Goal: Task Accomplishment & Management: Use online tool/utility

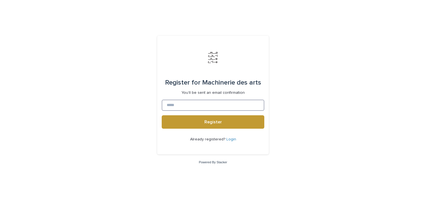
click at [180, 105] on input at bounding box center [213, 105] width 103 height 11
type input "**********"
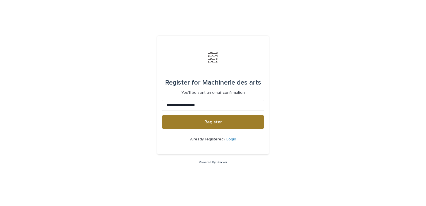
click at [196, 126] on button "Register" at bounding box center [213, 121] width 103 height 13
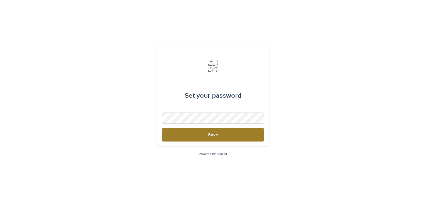
click at [219, 133] on button "Save" at bounding box center [213, 134] width 103 height 13
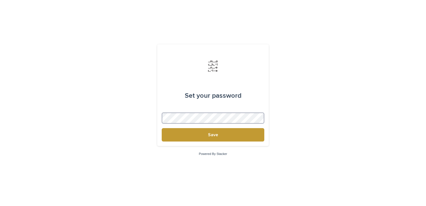
click at [162, 128] on button "Save" at bounding box center [213, 134] width 103 height 13
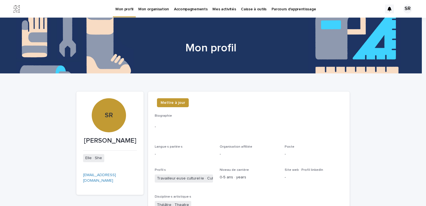
click at [176, 103] on span "Mettre à jour" at bounding box center [173, 103] width 25 height 6
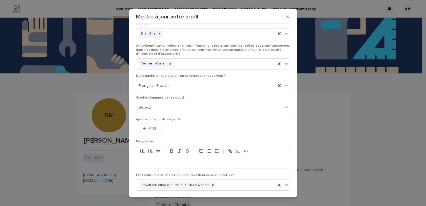
scroll to position [84, 0]
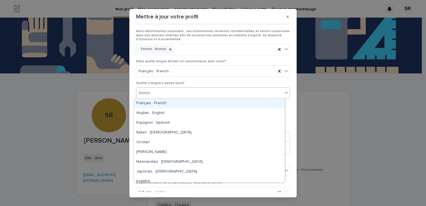
click at [172, 93] on div "Select..." at bounding box center [209, 92] width 146 height 9
click at [169, 106] on div "Français · French" at bounding box center [209, 103] width 151 height 10
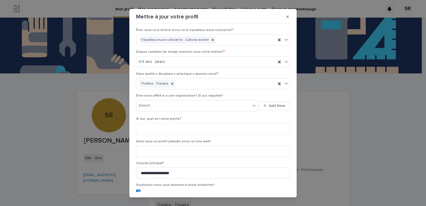
scroll to position [223, 0]
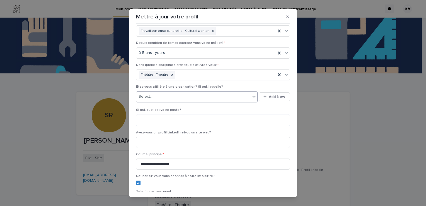
click at [251, 95] on icon at bounding box center [254, 97] width 6 height 6
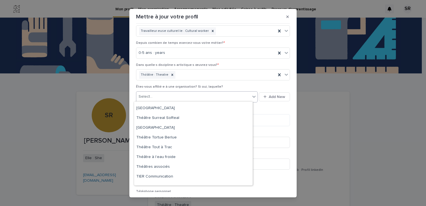
scroll to position [7359, 0]
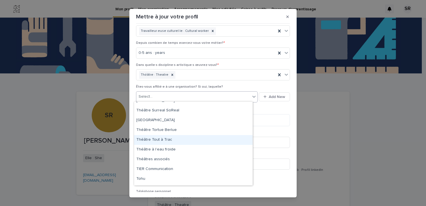
click at [358, 118] on div "Mettre à jour votre profil Aidez-nous à mieux vous connaître en remplissant vot…" at bounding box center [213, 103] width 426 height 206
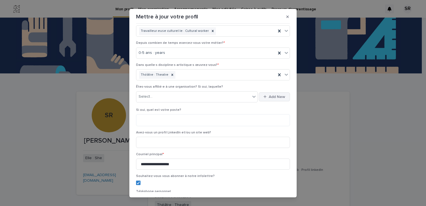
click at [264, 95] on div "button" at bounding box center [266, 97] width 5 height 4
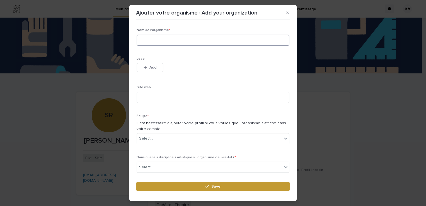
click at [165, 41] on input at bounding box center [213, 40] width 153 height 11
type input "**********"
click at [283, 140] on icon at bounding box center [286, 139] width 6 height 6
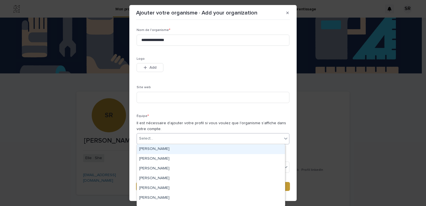
click at [285, 117] on p "Équipe *" at bounding box center [213, 116] width 153 height 4
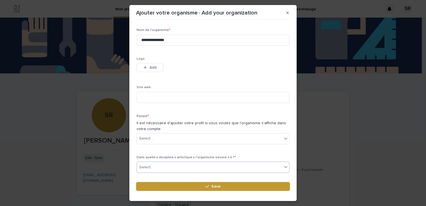
click at [283, 166] on icon at bounding box center [286, 167] width 6 height 6
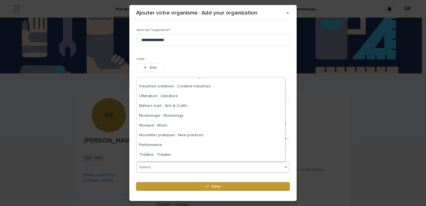
scroll to position [92, 0]
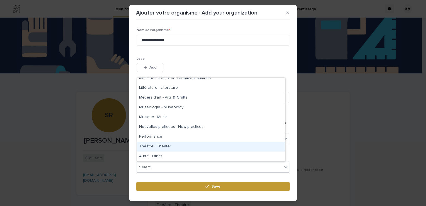
click at [194, 143] on div "Théâtre · Theater" at bounding box center [211, 147] width 148 height 10
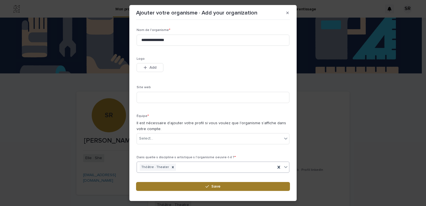
click at [218, 188] on span "Save" at bounding box center [216, 186] width 9 height 4
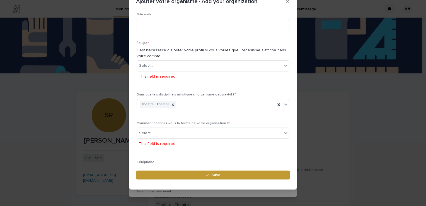
scroll to position [36, 0]
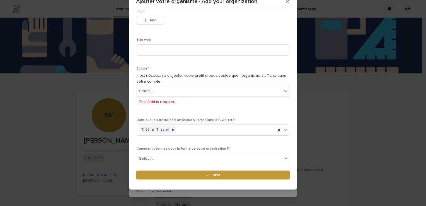
click at [284, 91] on icon at bounding box center [285, 91] width 3 height 2
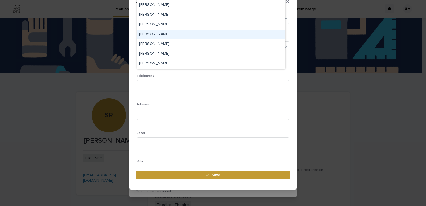
scroll to position [8734, 0]
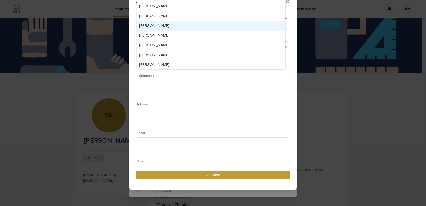
drag, startPoint x: 394, startPoint y: 113, endPoint x: 392, endPoint y: 110, distance: 3.4
click at [393, 112] on div "**********" at bounding box center [213, 103] width 426 height 206
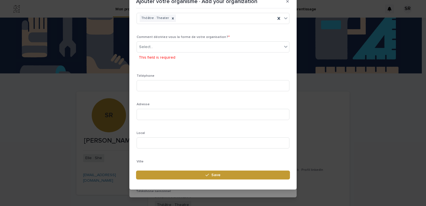
drag, startPoint x: 425, startPoint y: 83, endPoint x: 423, endPoint y: 65, distance: 18.0
click at [423, 65] on div "**********" at bounding box center [213, 103] width 426 height 206
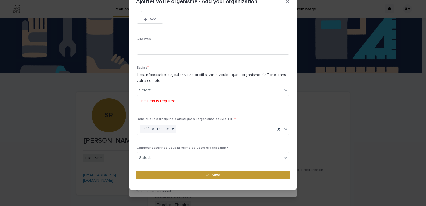
scroll to position [56, 0]
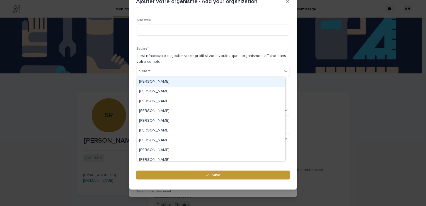
click at [167, 71] on div "Select..." at bounding box center [209, 71] width 145 height 9
type input "*******"
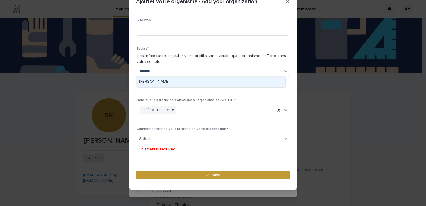
click at [168, 80] on div "Sonia Rivard" at bounding box center [211, 82] width 148 height 10
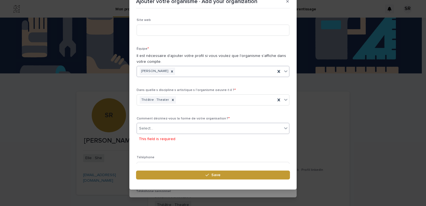
click at [283, 129] on icon at bounding box center [286, 128] width 6 height 6
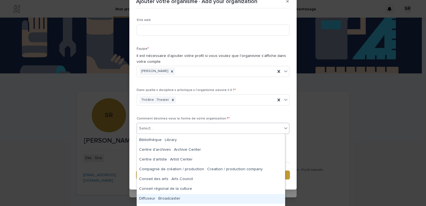
scroll to position [17, 0]
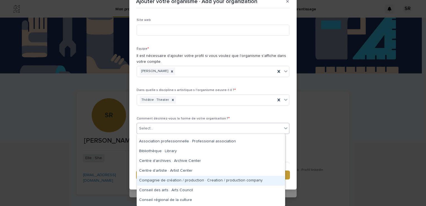
click at [227, 181] on div "Compagnie de création / production · Creation / production company" at bounding box center [211, 181] width 148 height 10
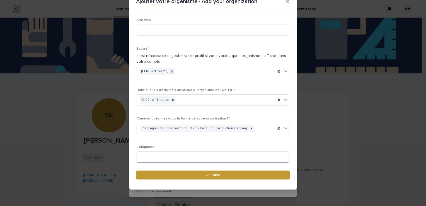
click at [262, 160] on input at bounding box center [213, 157] width 153 height 11
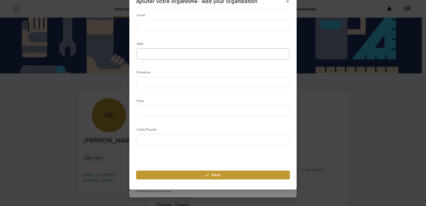
scroll to position [250, 0]
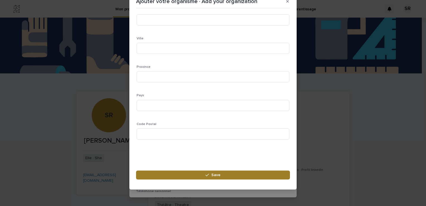
click at [230, 176] on button "Save" at bounding box center [213, 174] width 154 height 9
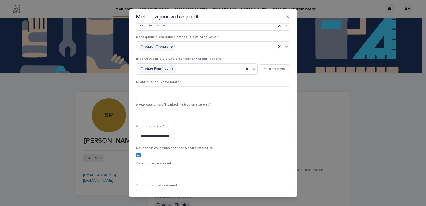
scroll to position [223, 0]
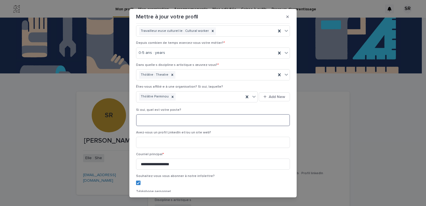
click at [170, 118] on textarea at bounding box center [213, 120] width 154 height 12
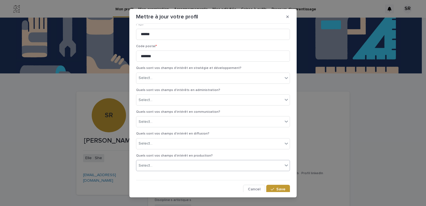
scroll to position [8, 0]
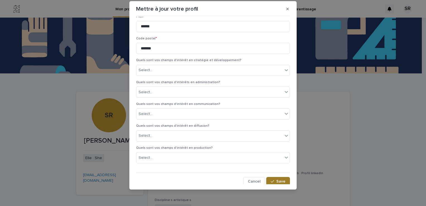
type textarea "**********"
click at [278, 182] on button "Save" at bounding box center [278, 181] width 24 height 9
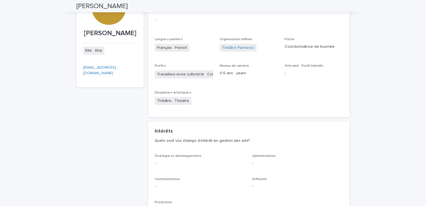
scroll to position [0, 0]
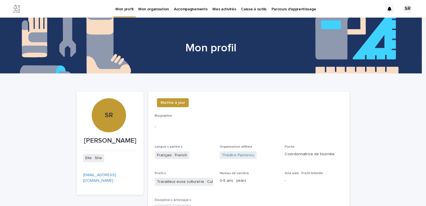
click at [247, 8] on p "Caisse à outils" at bounding box center [253, 6] width 25 height 12
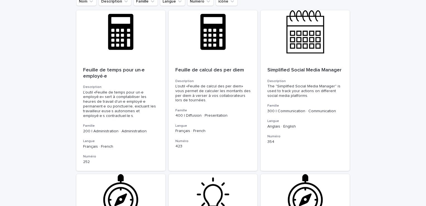
scroll to position [140, 0]
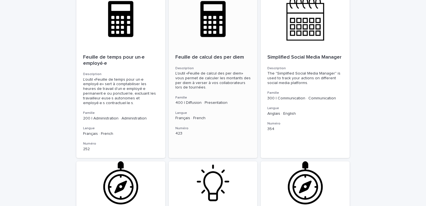
click at [210, 79] on div "L'outil «Feuille de calcul des per diem» vous permet de calculer les montants d…" at bounding box center [214, 80] width 76 height 19
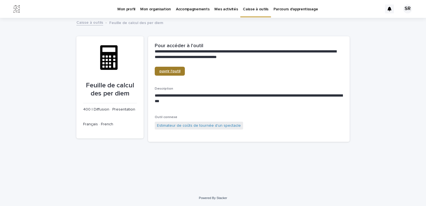
click at [181, 73] on link "ouvrir l'outil" at bounding box center [170, 71] width 30 height 9
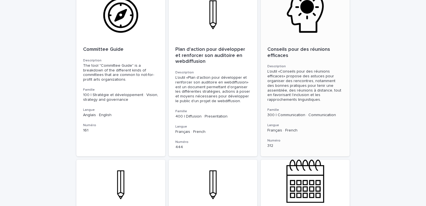
scroll to position [502, 0]
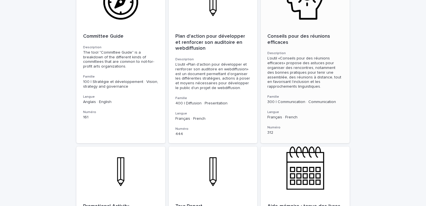
click at [301, 100] on p "300 | Communication · Communication" at bounding box center [306, 102] width 76 height 5
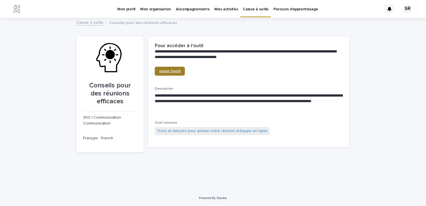
click at [167, 71] on span "ouvrir l'outil" at bounding box center [169, 71] width 21 height 4
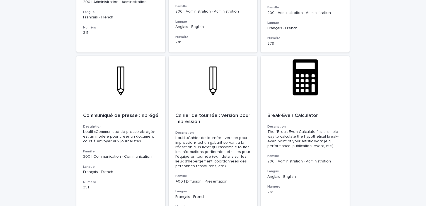
scroll to position [1903, 0]
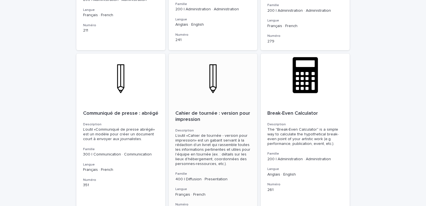
click at [198, 128] on h3 "Description" at bounding box center [214, 130] width 76 height 4
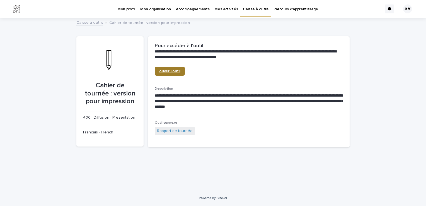
click at [174, 71] on span "ouvrir l'outil" at bounding box center [169, 71] width 21 height 4
